Goal: Register for event/course

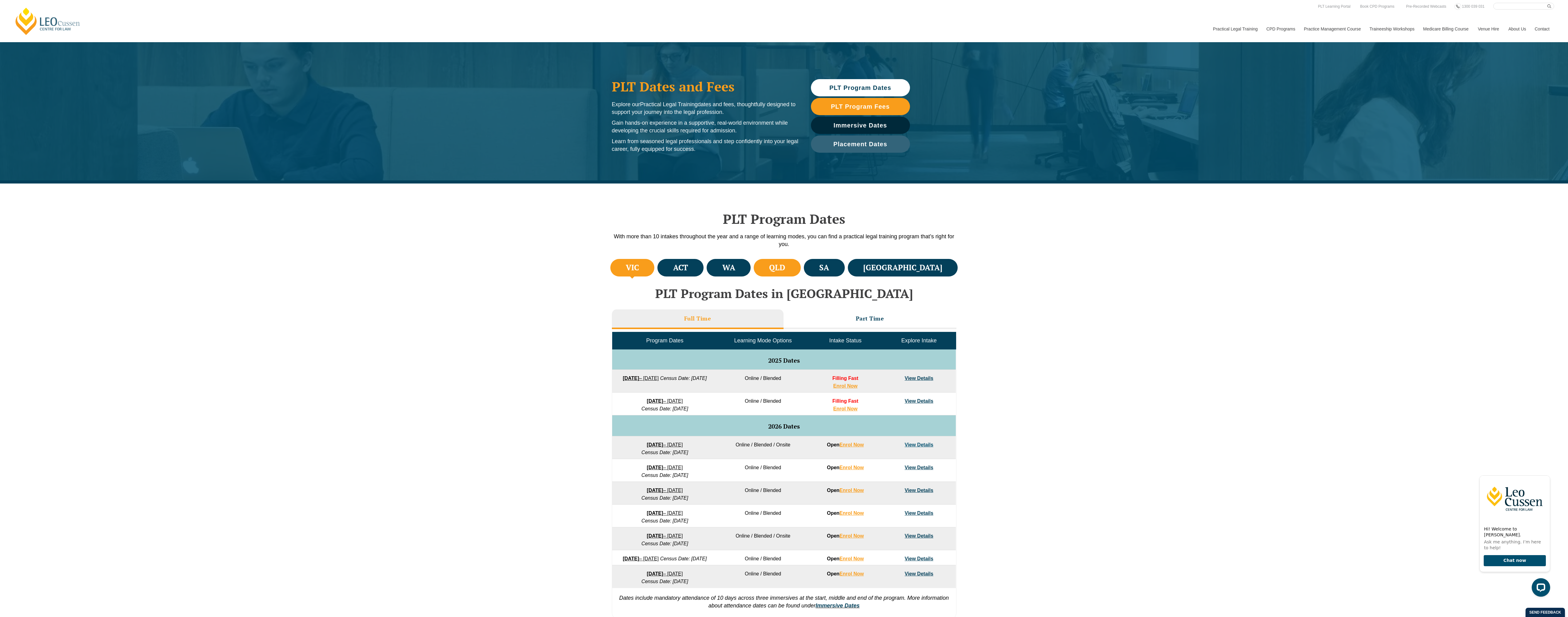
click at [785, 270] on h4 "QLD" at bounding box center [777, 268] width 16 height 10
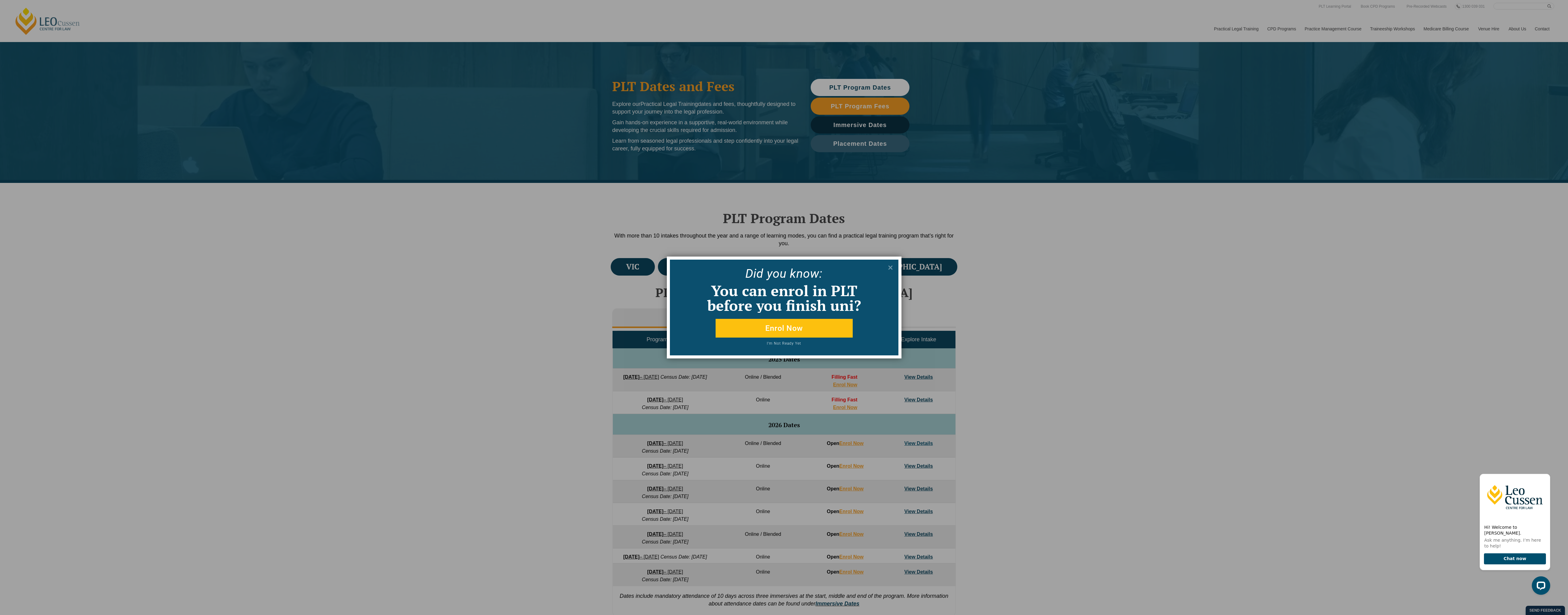
click at [793, 342] on button "I'm Not Ready Yet" at bounding box center [784, 345] width 183 height 8
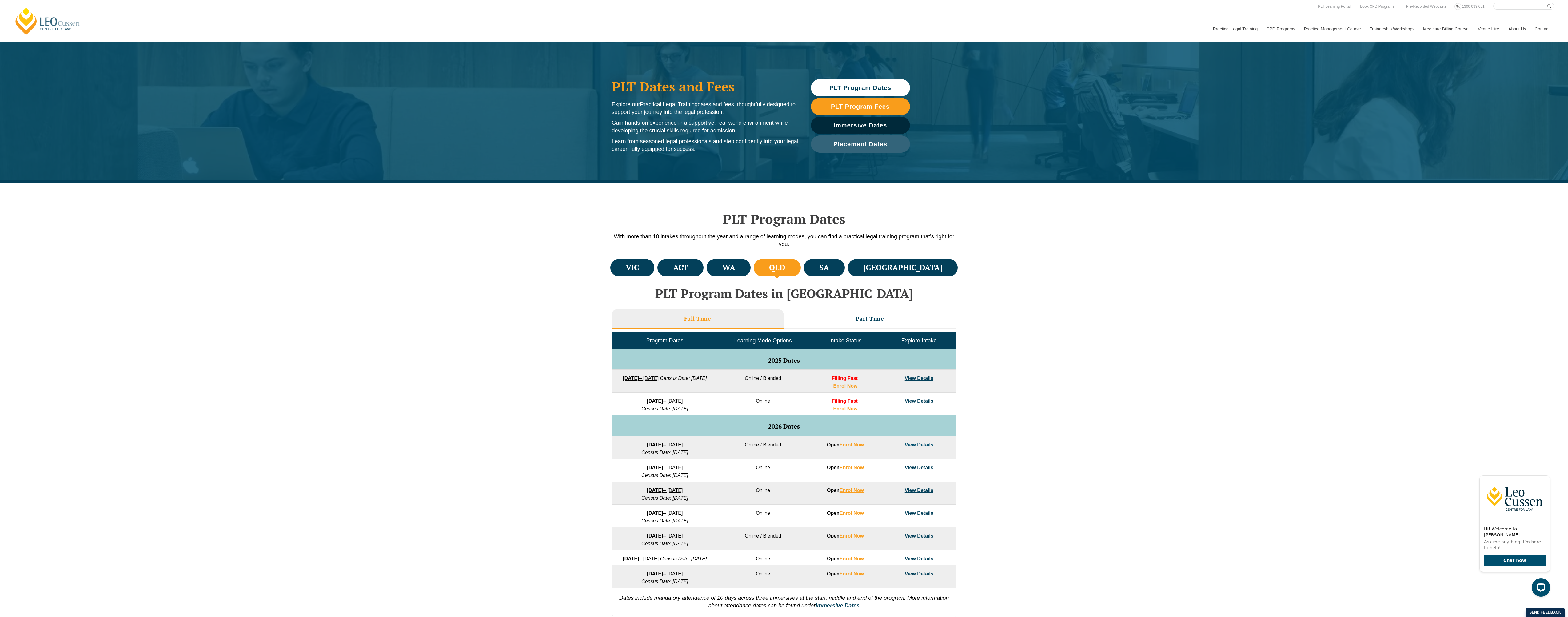
click at [913, 379] on link "View Details" at bounding box center [919, 378] width 29 height 5
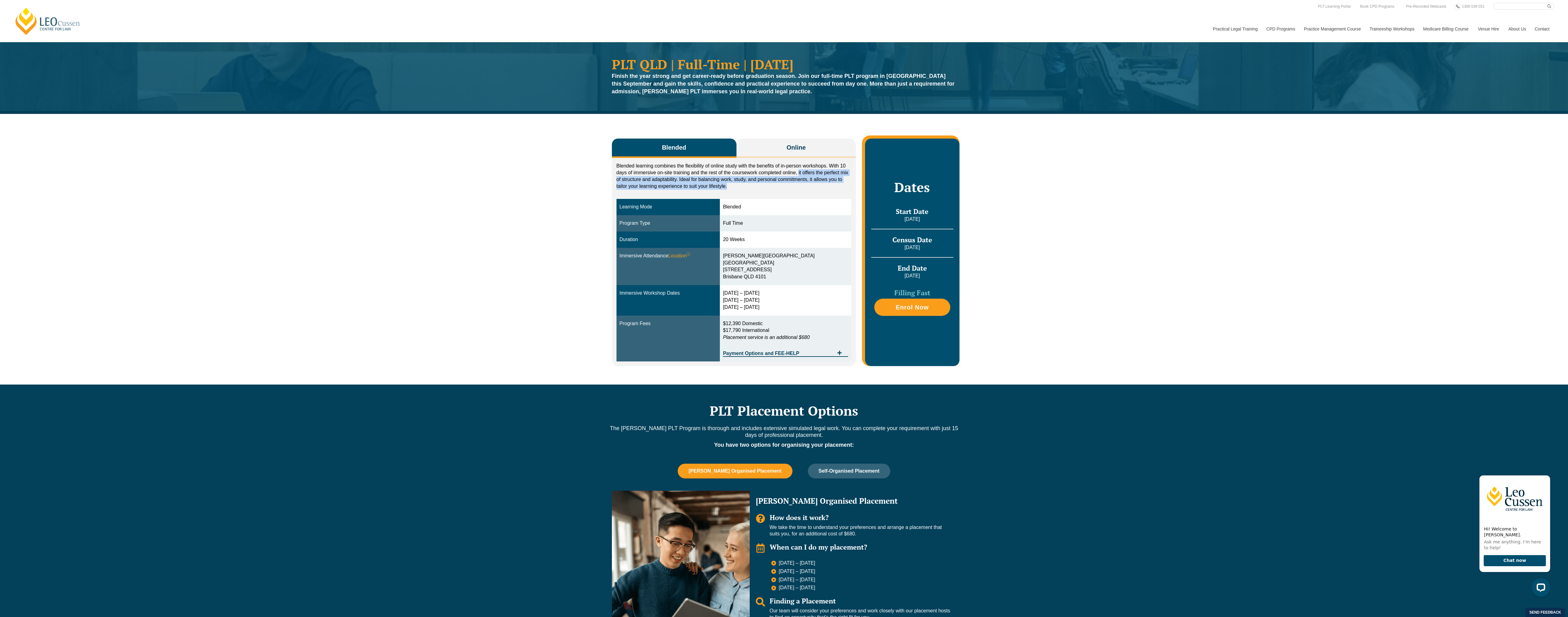
drag, startPoint x: 798, startPoint y: 173, endPoint x: 826, endPoint y: 183, distance: 29.7
click at [826, 183] on p "Blended learning combines the flexibility of online study with the benefits of …" at bounding box center [734, 176] width 235 height 27
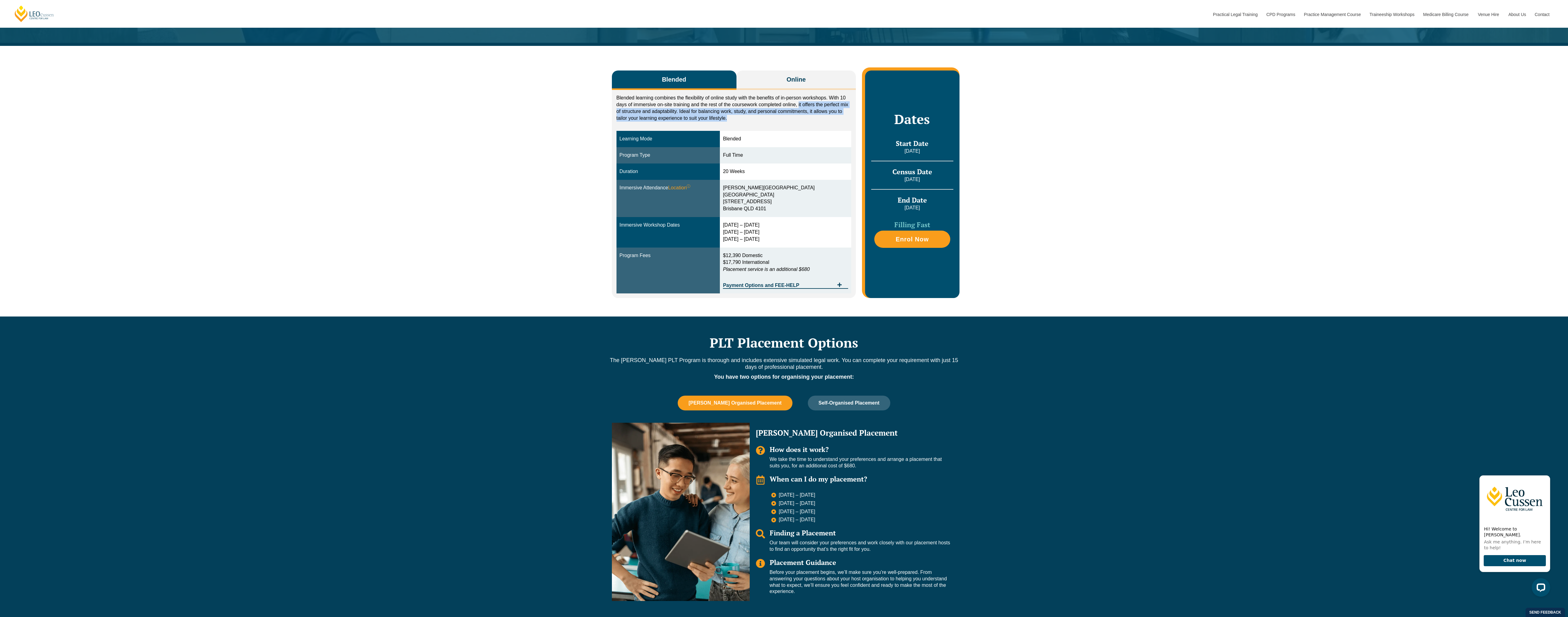
scroll to position [92, 0]
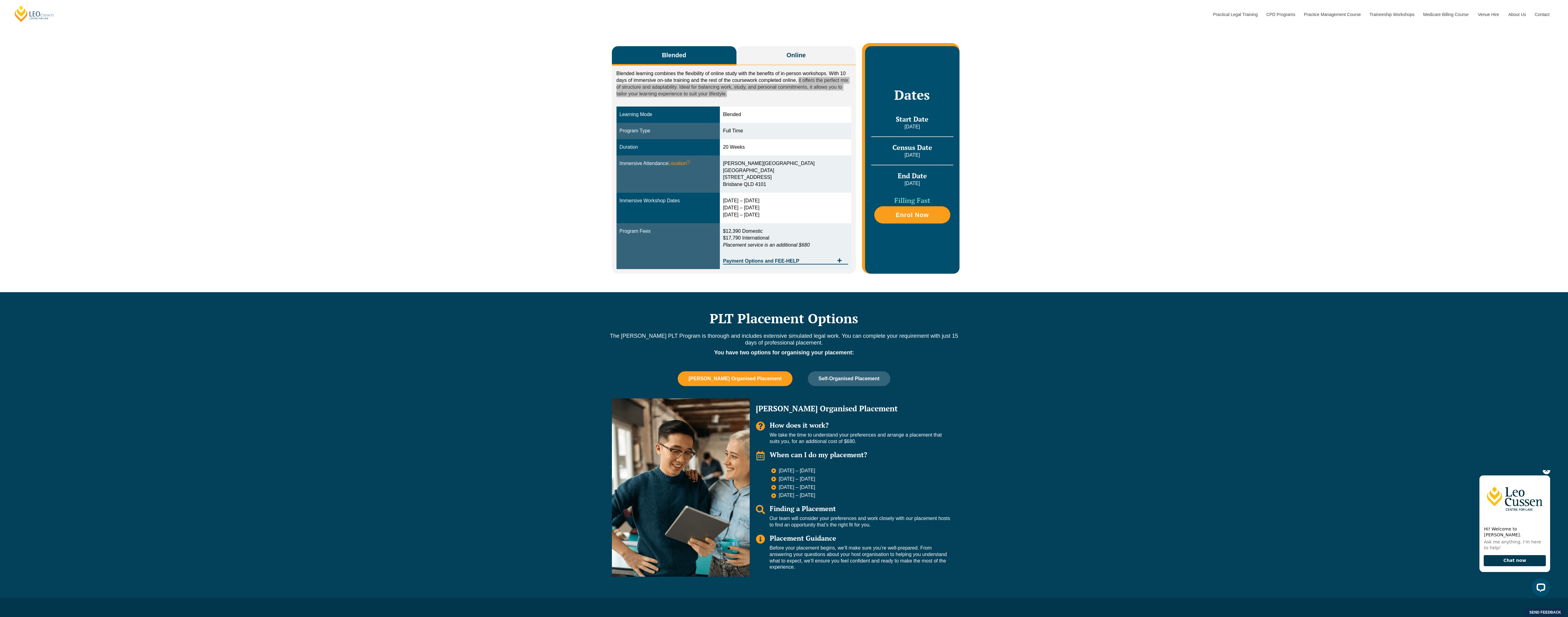
drag, startPoint x: 1496, startPoint y: 558, endPoint x: 2970, endPoint y: 1028, distance: 1547.1
click at [1496, 558] on button "Chat now" at bounding box center [1515, 561] width 62 height 12
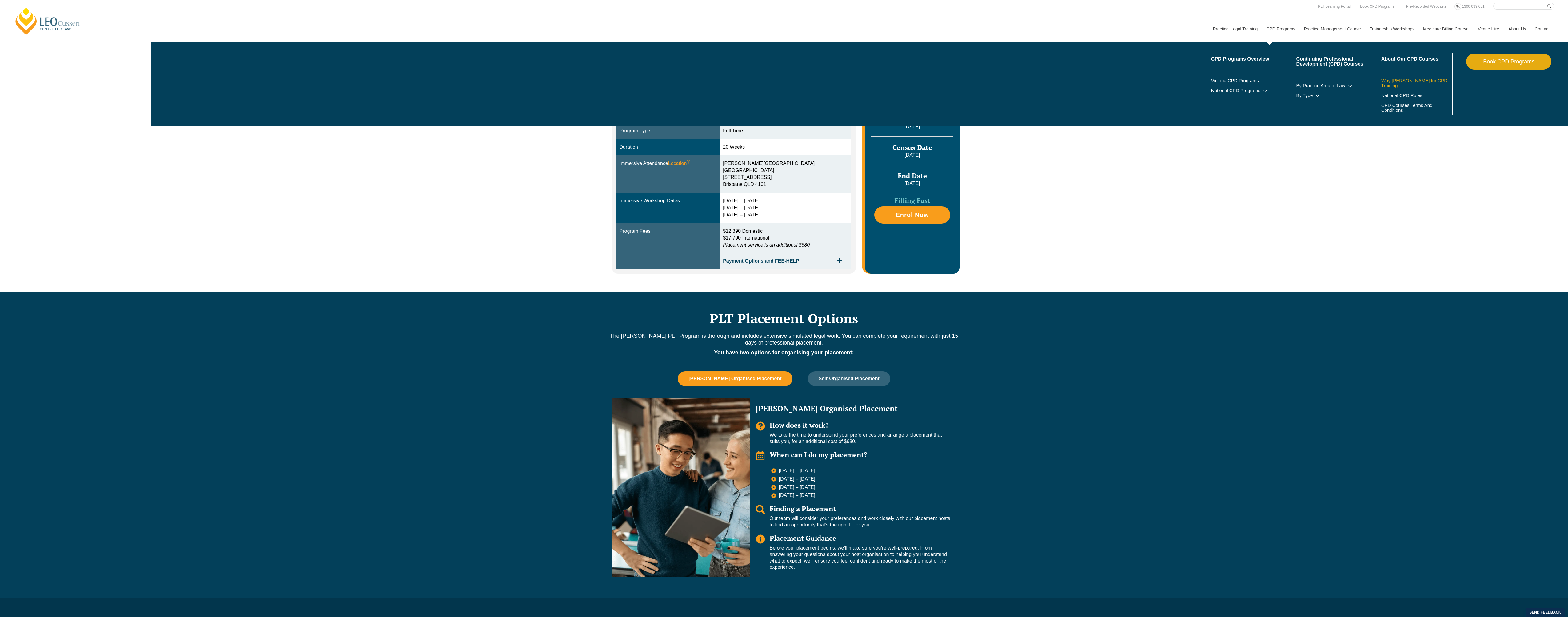
click at [1392, 85] on link "Why [PERSON_NAME] for CPD Training" at bounding box center [1417, 83] width 70 height 10
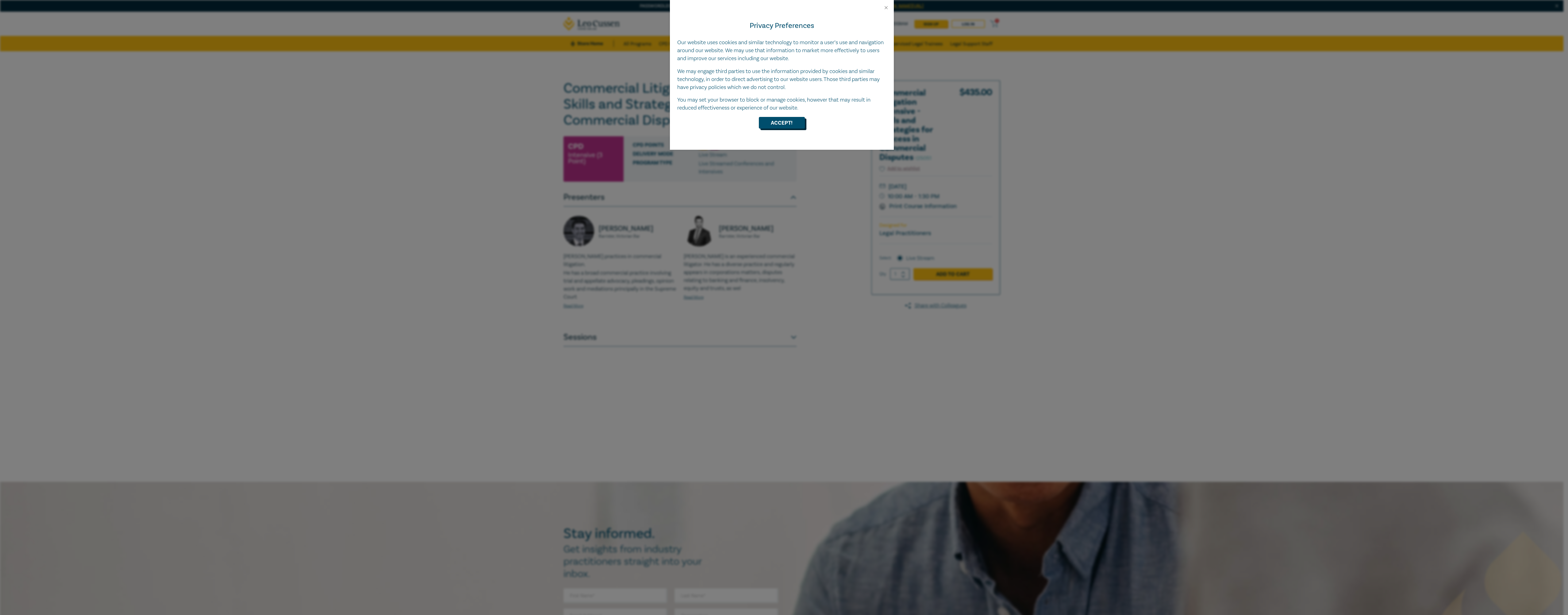
click at [787, 124] on button "Accept!" at bounding box center [782, 122] width 46 height 12
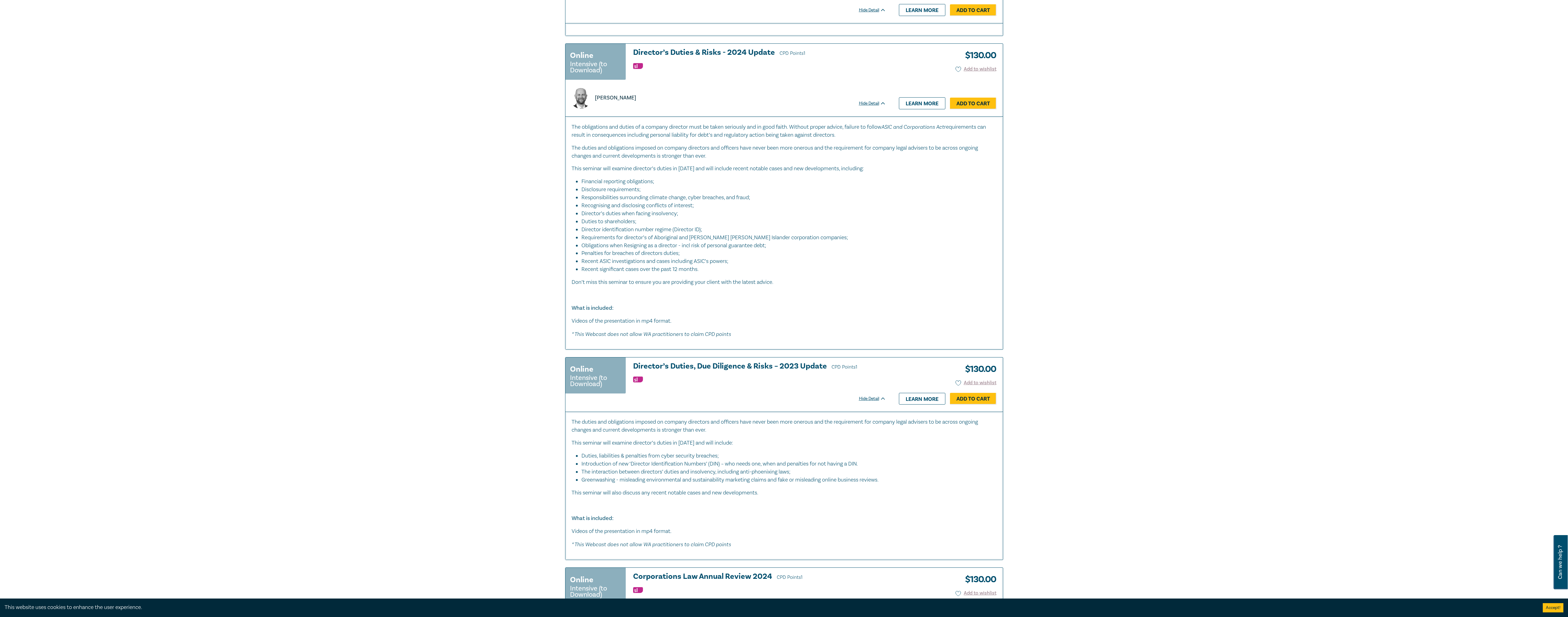
scroll to position [184, 0]
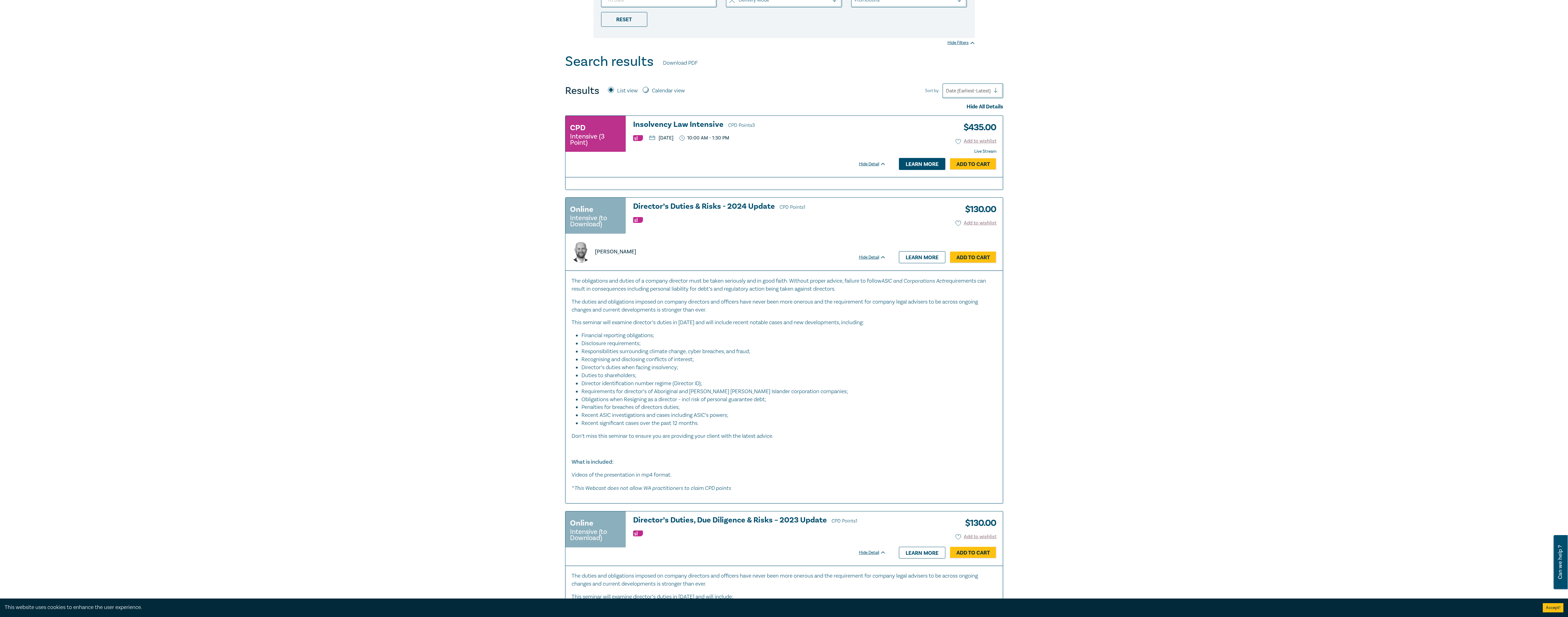
click at [912, 167] on link "Learn more" at bounding box center [922, 164] width 46 height 12
